Goal: Navigation & Orientation: Find specific page/section

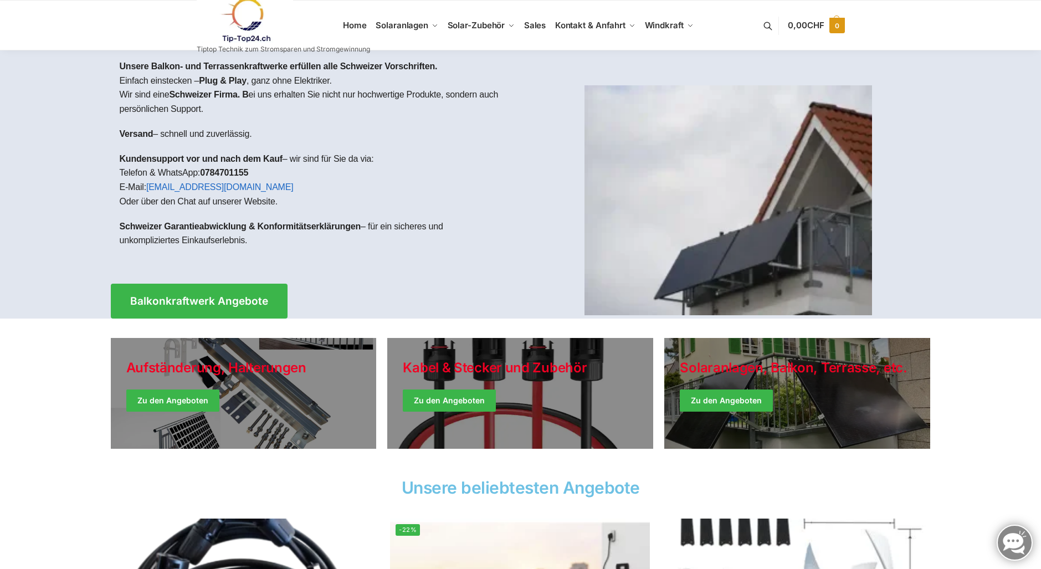
click at [808, 24] on span "CHF" at bounding box center [815, 25] width 17 height 11
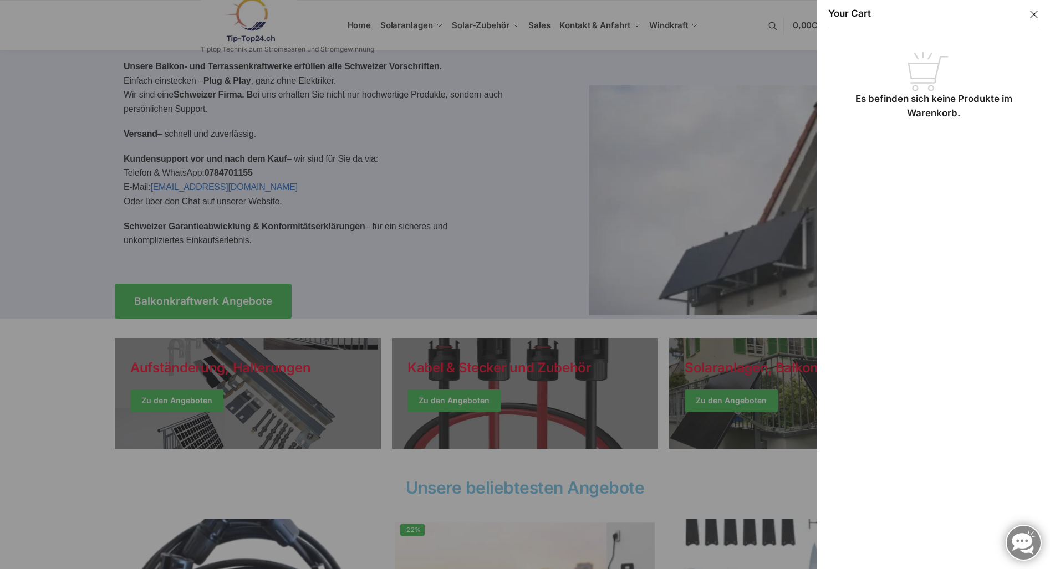
click at [1026, 16] on button "Close drawer" at bounding box center [1033, 14] width 14 height 14
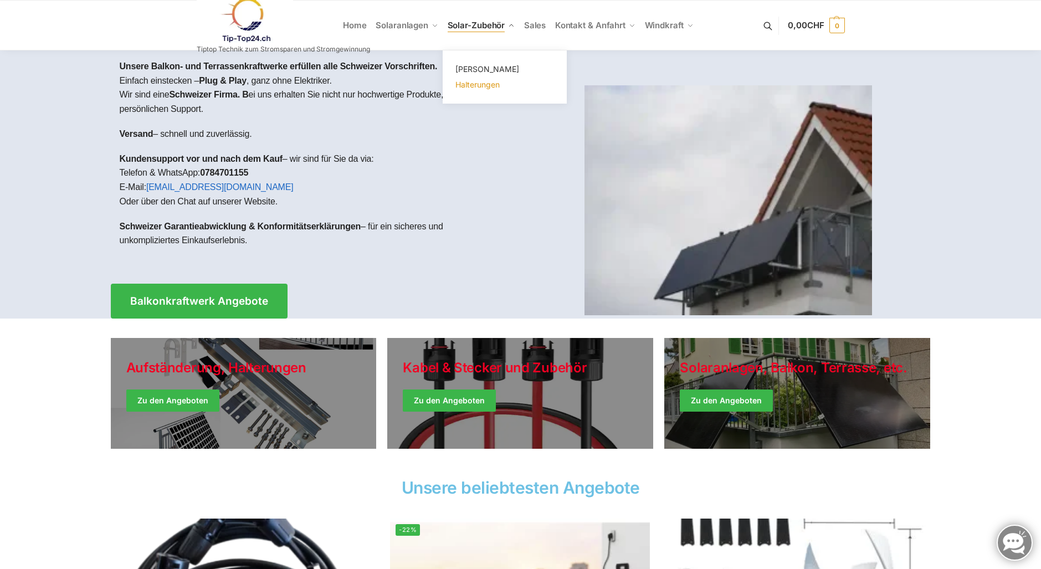
click at [472, 81] on span "Halterungen" at bounding box center [478, 84] width 44 height 9
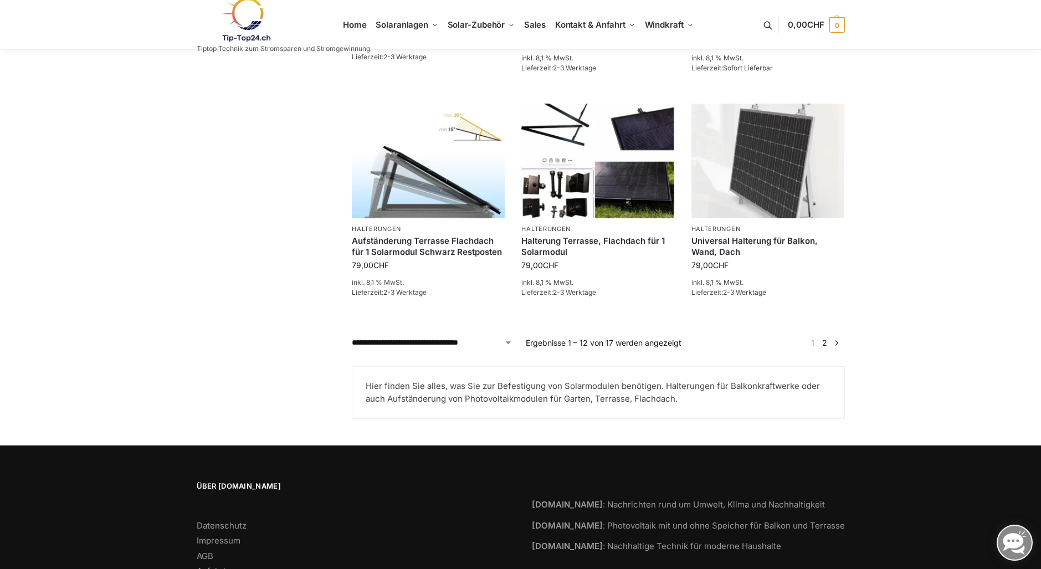
scroll to position [955, 0]
click at [828, 346] on link "2" at bounding box center [825, 341] width 11 height 9
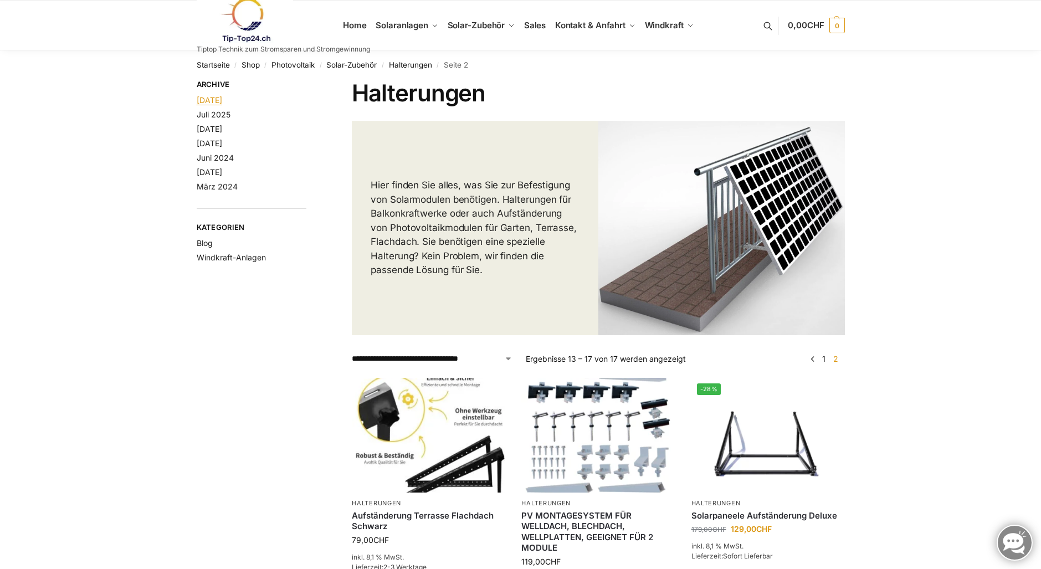
click at [204, 101] on link "[DATE]" at bounding box center [209, 99] width 25 height 9
click at [416, 65] on link "Halterungen" at bounding box center [410, 64] width 43 height 9
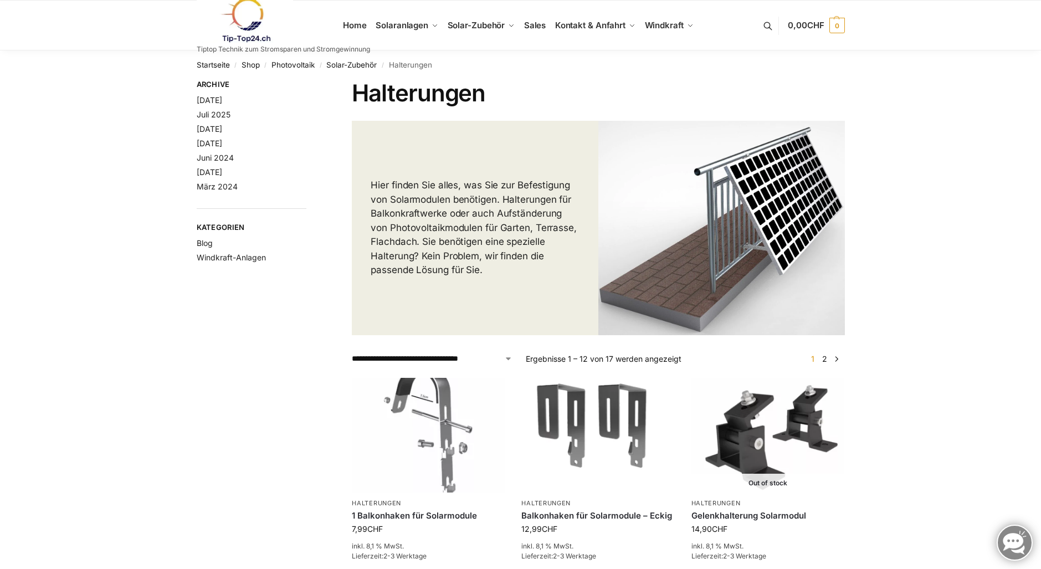
click at [1014, 544] on link at bounding box center [1015, 543] width 36 height 36
